Goal: Check status: Check status

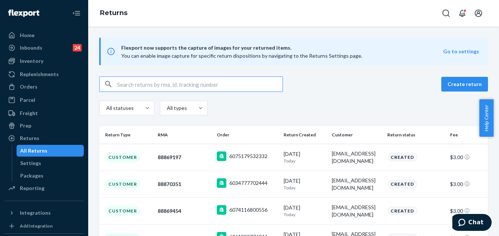
click at [145, 86] on input "text" at bounding box center [199, 84] width 165 height 15
paste input "255189820"
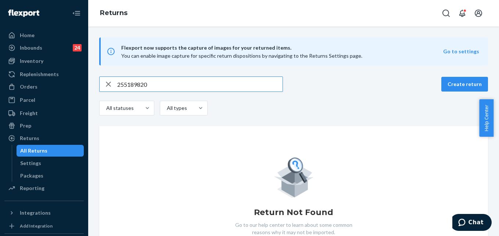
type input "255189820"
drag, startPoint x: 31, startPoint y: 87, endPoint x: 46, endPoint y: 81, distance: 16.3
click at [31, 87] on div "Orders" at bounding box center [29, 86] width 18 height 7
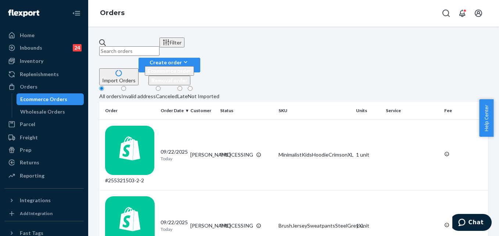
click at [128, 50] on input "text" at bounding box center [129, 51] width 60 height 10
paste input "255189820"
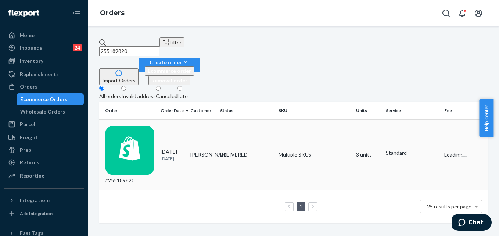
type input "255189820"
click at [266, 151] on div "DELIVERED" at bounding box center [247, 154] width 56 height 7
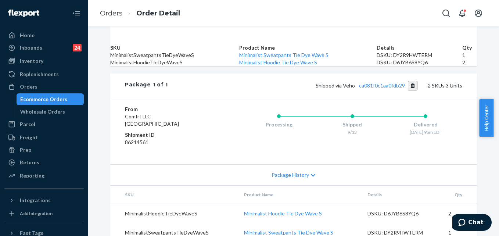
scroll to position [236, 0]
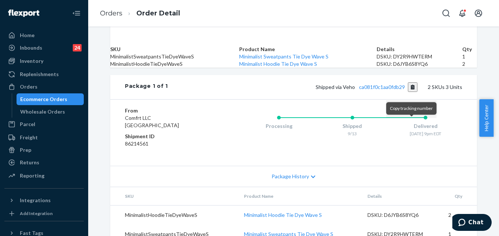
click at [410, 92] on button "Copy tracking number" at bounding box center [413, 87] width 10 height 10
click at [108, 18] on ol "Orders Order Detail" at bounding box center [140, 14] width 92 height 22
click at [111, 17] on link "Orders" at bounding box center [111, 13] width 22 height 8
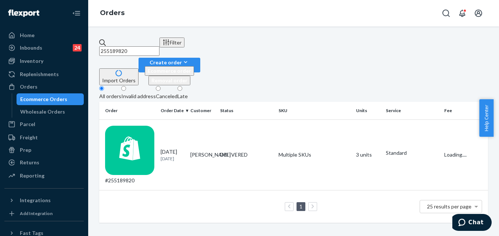
click at [160, 49] on input "255189820" at bounding box center [129, 51] width 60 height 10
paste input "379f8291b1b208d08"
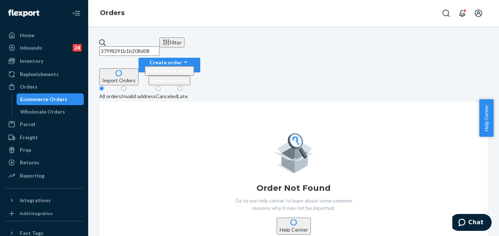
type input "379f8291b1b208d08"
click at [124, 46] on input "379f8291b1b208d08" at bounding box center [129, 51] width 60 height 10
click at [121, 46] on input "379f8291b1b208d08" at bounding box center [129, 51] width 60 height 10
drag, startPoint x: 29, startPoint y: 161, endPoint x: 55, endPoint y: 143, distance: 31.3
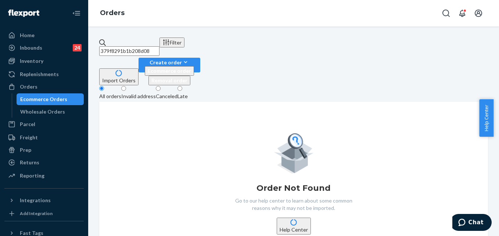
click at [29, 161] on div "Returns" at bounding box center [29, 162] width 19 height 7
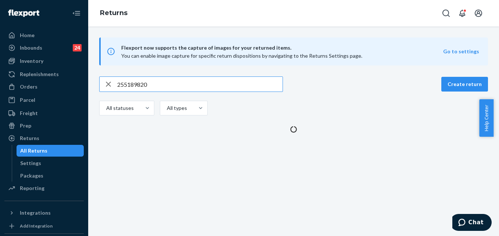
click at [136, 87] on input "255189820" at bounding box center [199, 84] width 165 height 15
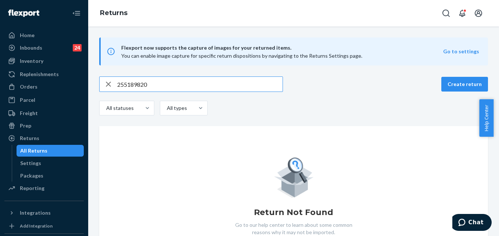
click at [136, 87] on input "255189820" at bounding box center [199, 84] width 165 height 15
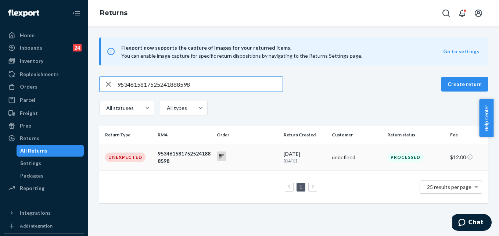
type input "9534615817525241888598"
click at [240, 160] on div at bounding box center [247, 156] width 61 height 11
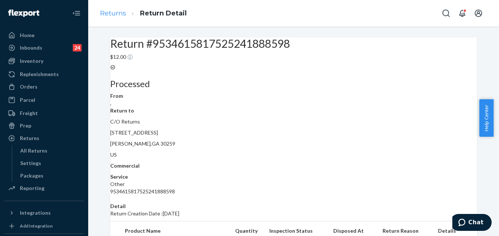
click at [113, 17] on li "Returns" at bounding box center [113, 14] width 26 height 10
click at [111, 13] on link "Returns" at bounding box center [113, 13] width 26 height 8
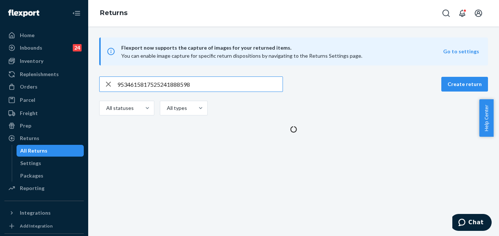
click at [172, 85] on input "9534615817525241888598" at bounding box center [199, 84] width 165 height 15
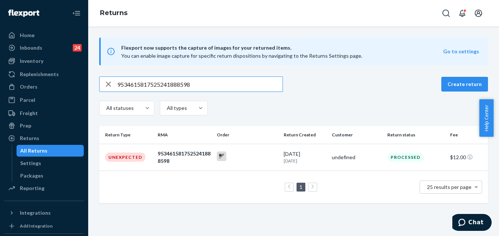
click at [172, 85] on input "9534615817525241888598" at bounding box center [199, 84] width 165 height 15
type input "9534615817525241888611"
click at [264, 159] on div at bounding box center [247, 156] width 61 height 11
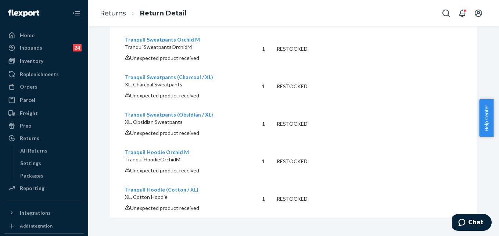
scroll to position [294, 0]
